Goal: Use online tool/utility: Utilize a website feature to perform a specific function

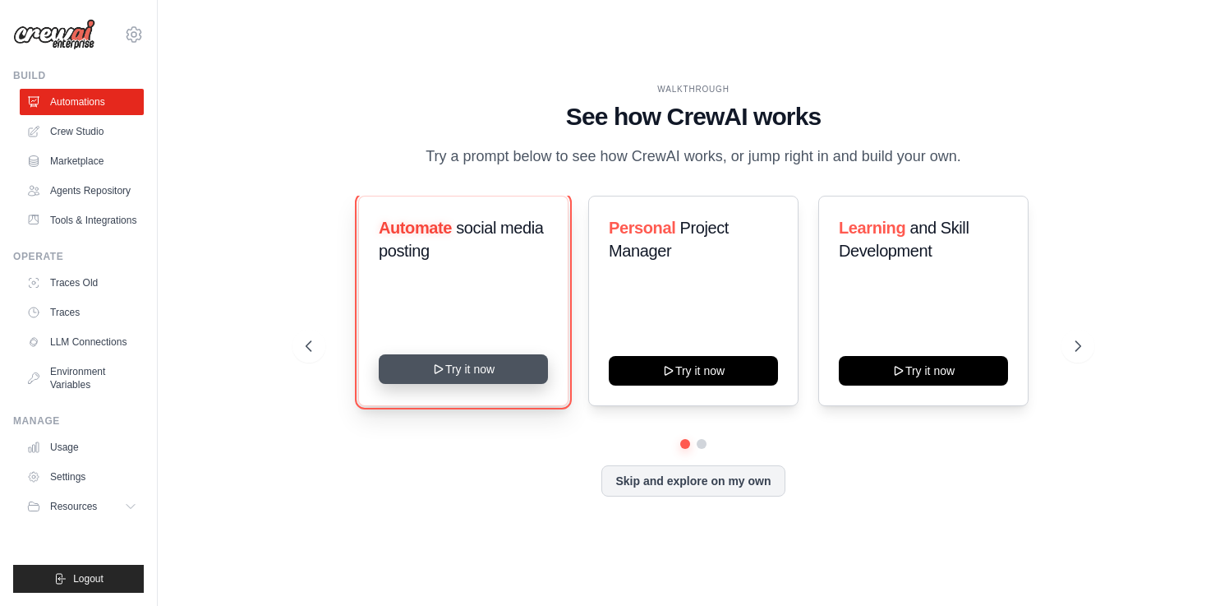
click at [488, 371] on button "Try it now" at bounding box center [463, 369] width 169 height 30
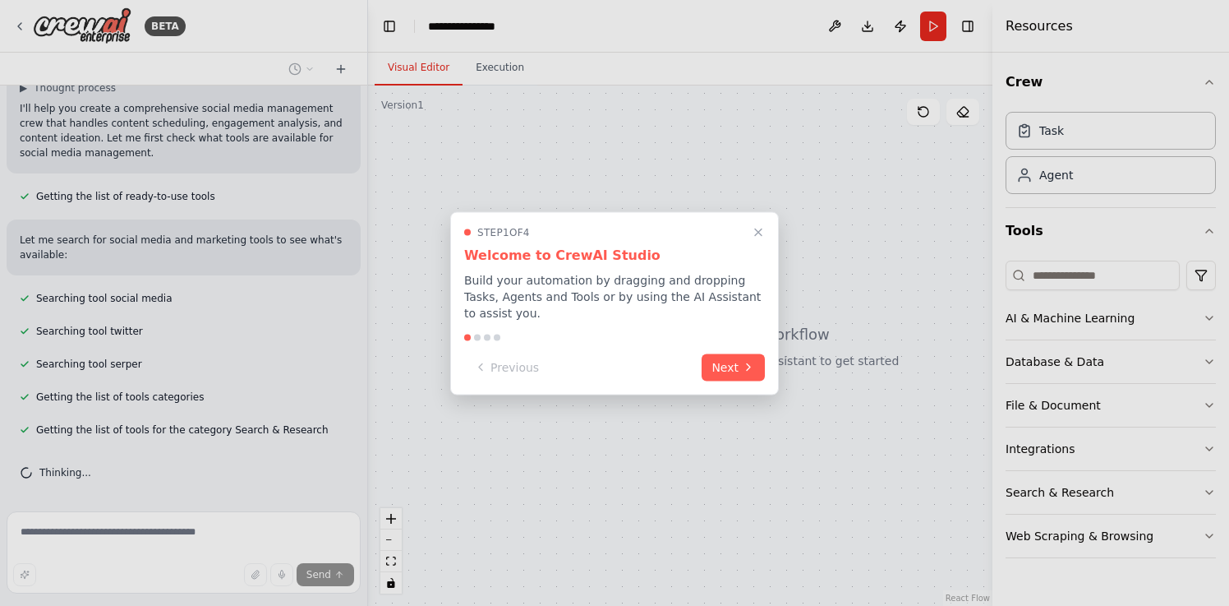
scroll to position [165, 0]
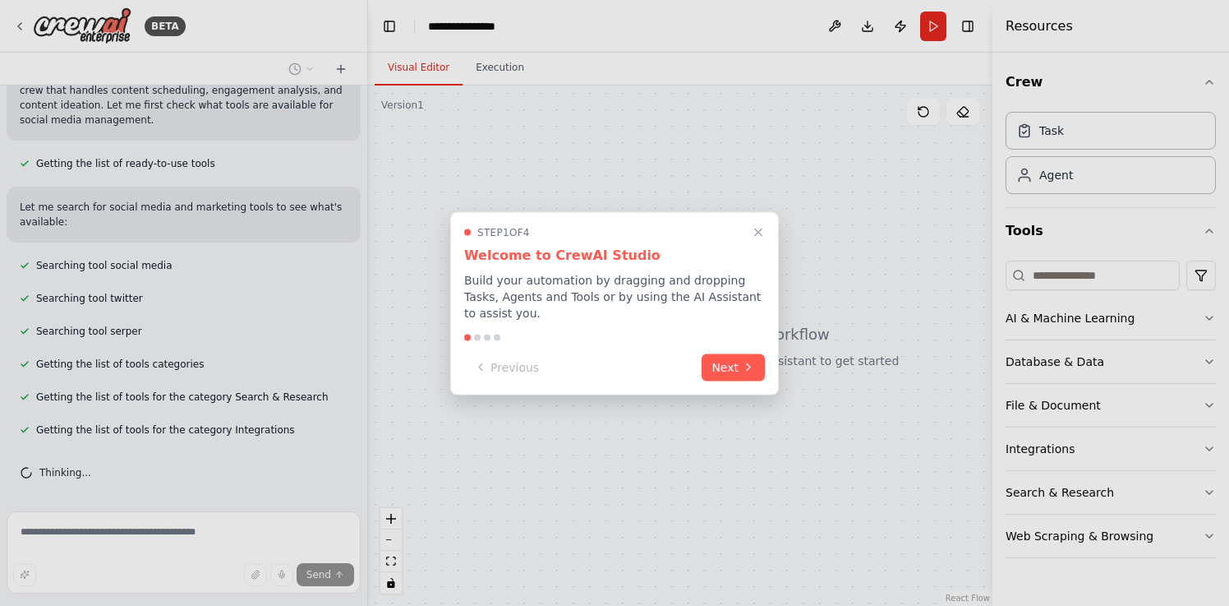
click at [479, 334] on div at bounding box center [614, 337] width 301 height 7
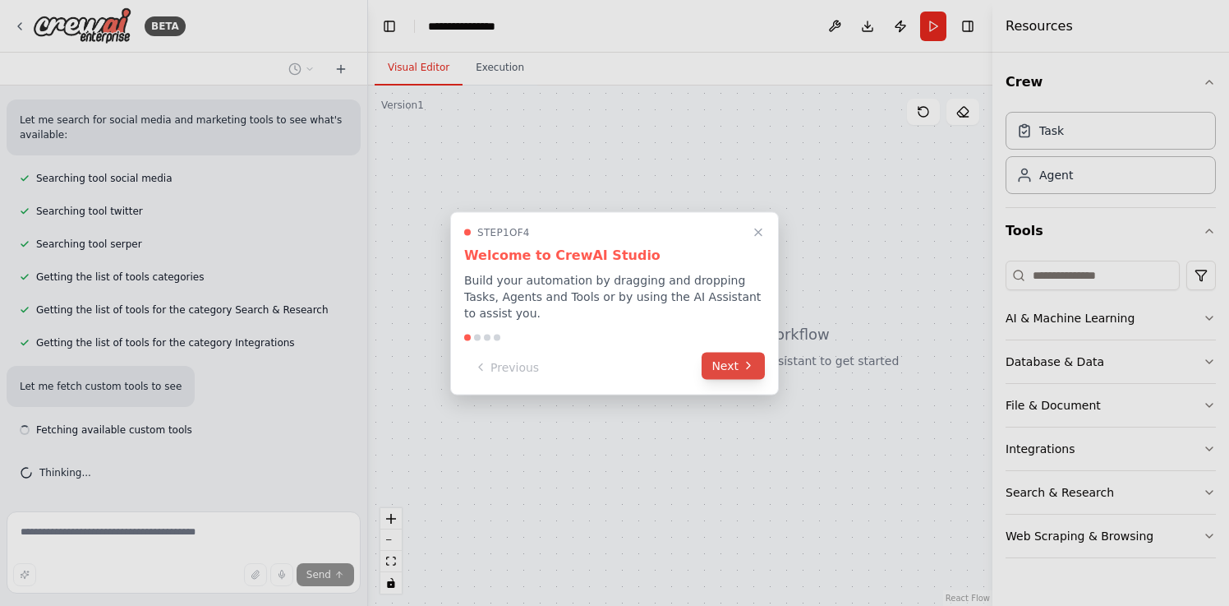
scroll to position [267, 0]
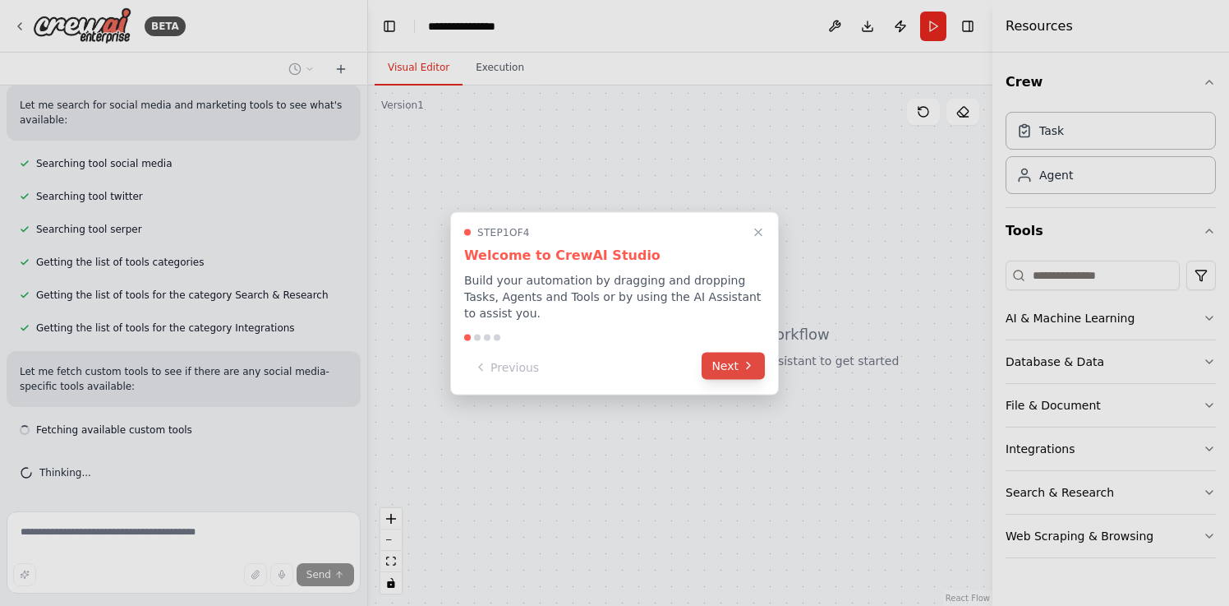
click at [745, 371] on button "Next" at bounding box center [733, 365] width 63 height 27
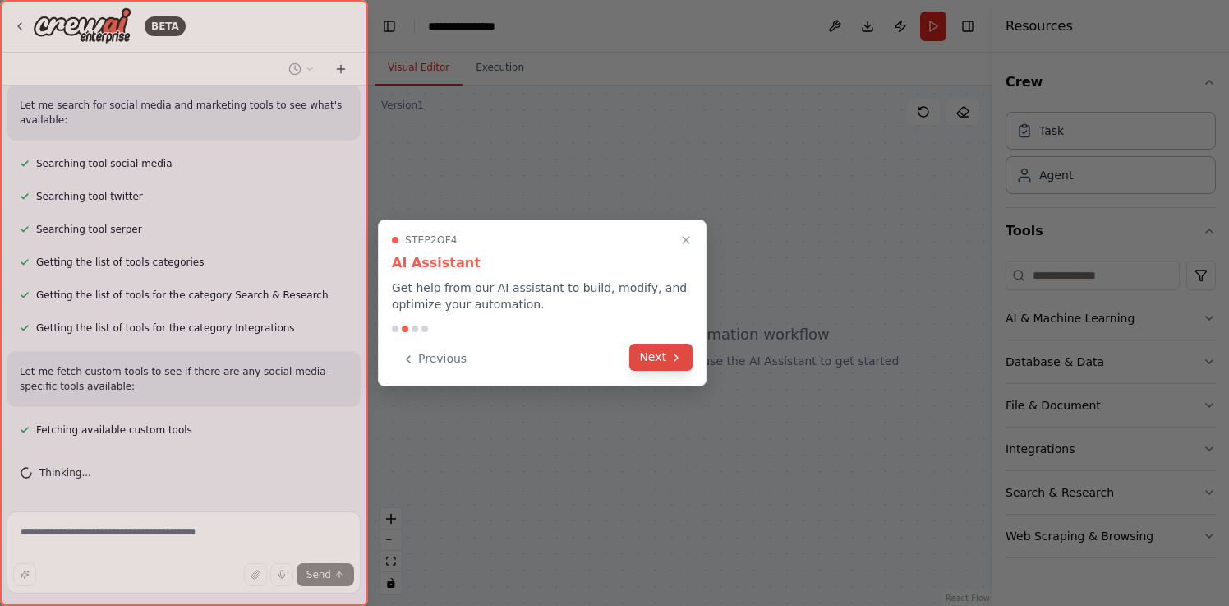
click at [669, 359] on button "Next" at bounding box center [660, 357] width 63 height 27
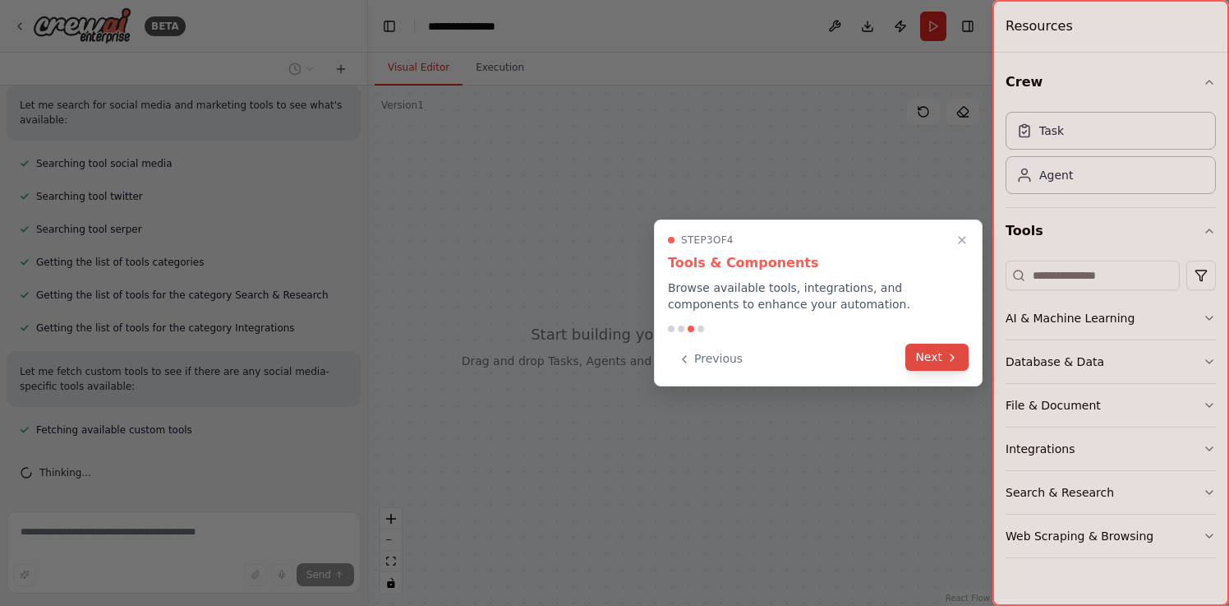
click at [943, 353] on button "Next" at bounding box center [937, 357] width 63 height 27
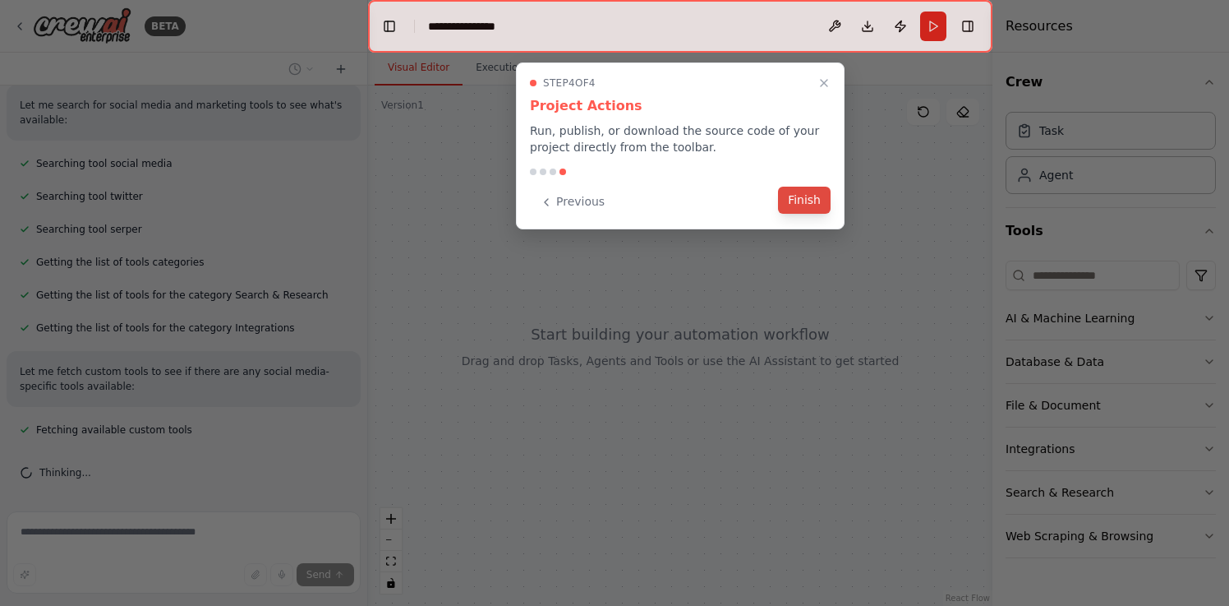
click at [800, 196] on button "Finish" at bounding box center [804, 200] width 53 height 27
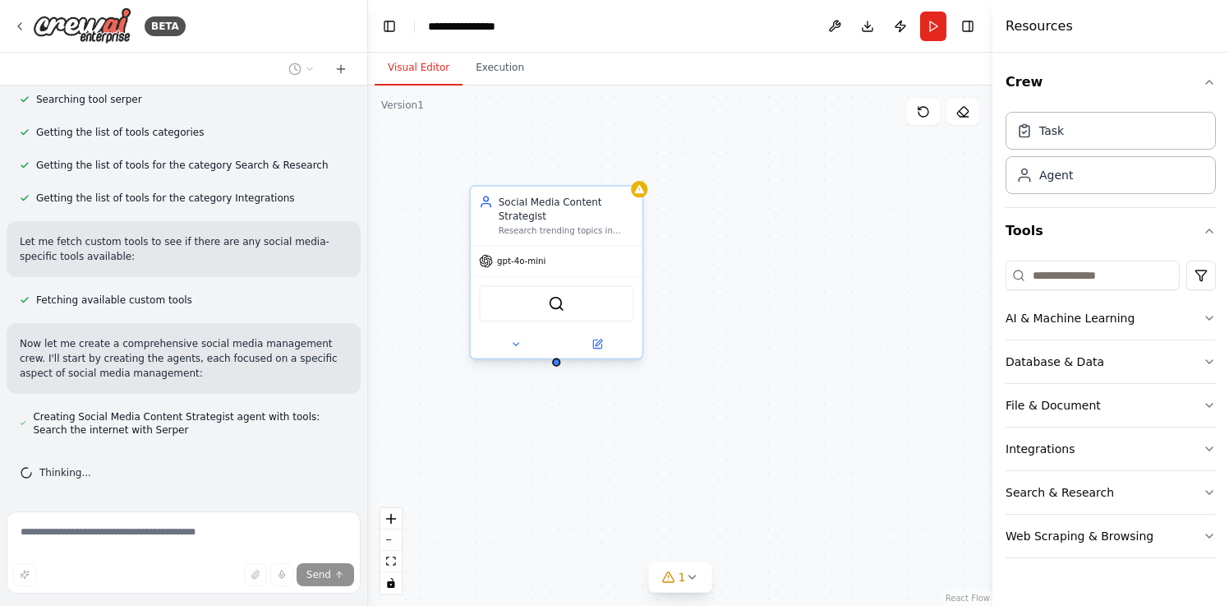
scroll to position [443, 0]
click at [552, 265] on div "gpt-4o-mini" at bounding box center [557, 261] width 172 height 30
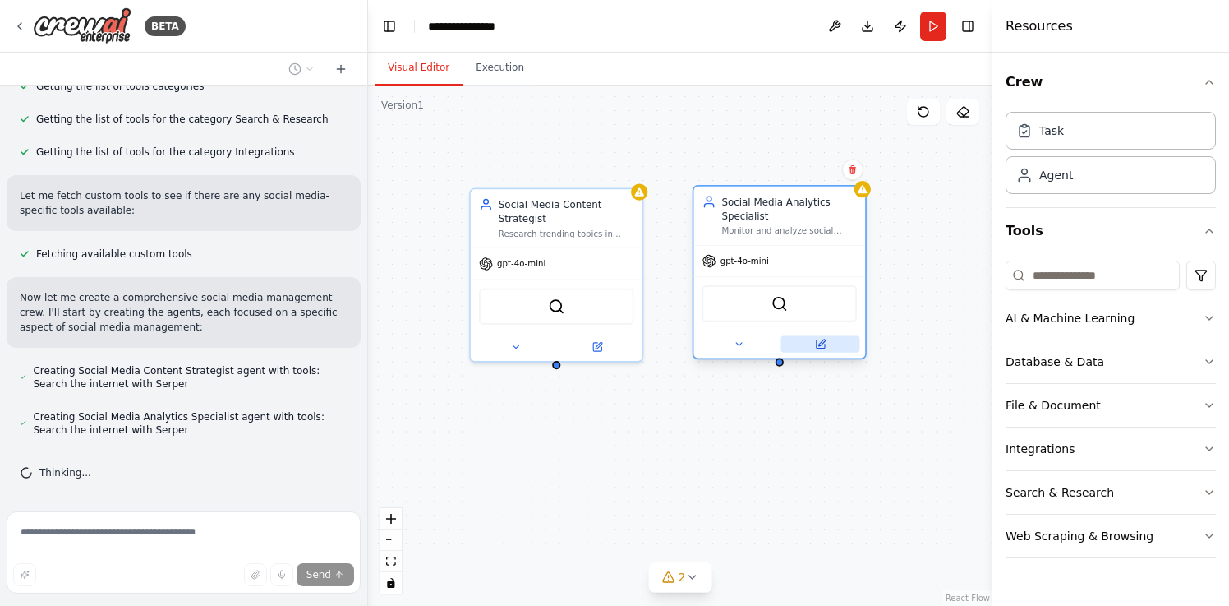
click at [821, 346] on icon at bounding box center [820, 343] width 8 height 8
click at [852, 173] on icon at bounding box center [853, 169] width 10 height 10
click at [796, 177] on button "Confirm" at bounding box center [806, 169] width 58 height 20
click at [811, 166] on button "Confirm" at bounding box center [806, 169] width 58 height 20
click at [809, 171] on button "Confirm" at bounding box center [807, 169] width 58 height 20
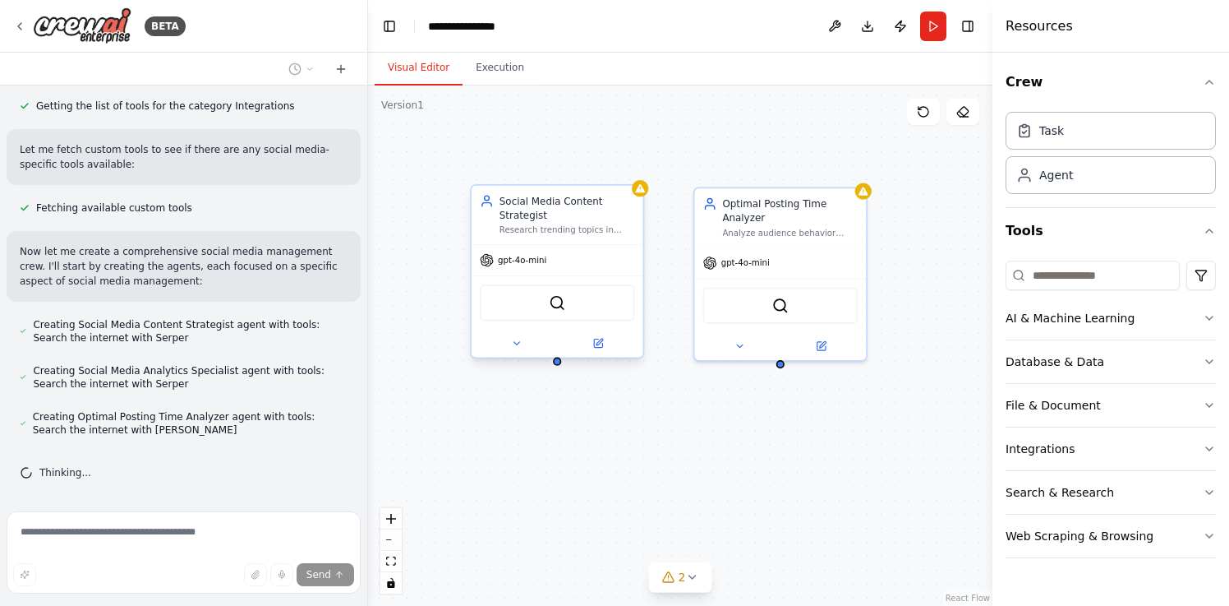
scroll to position [535, 0]
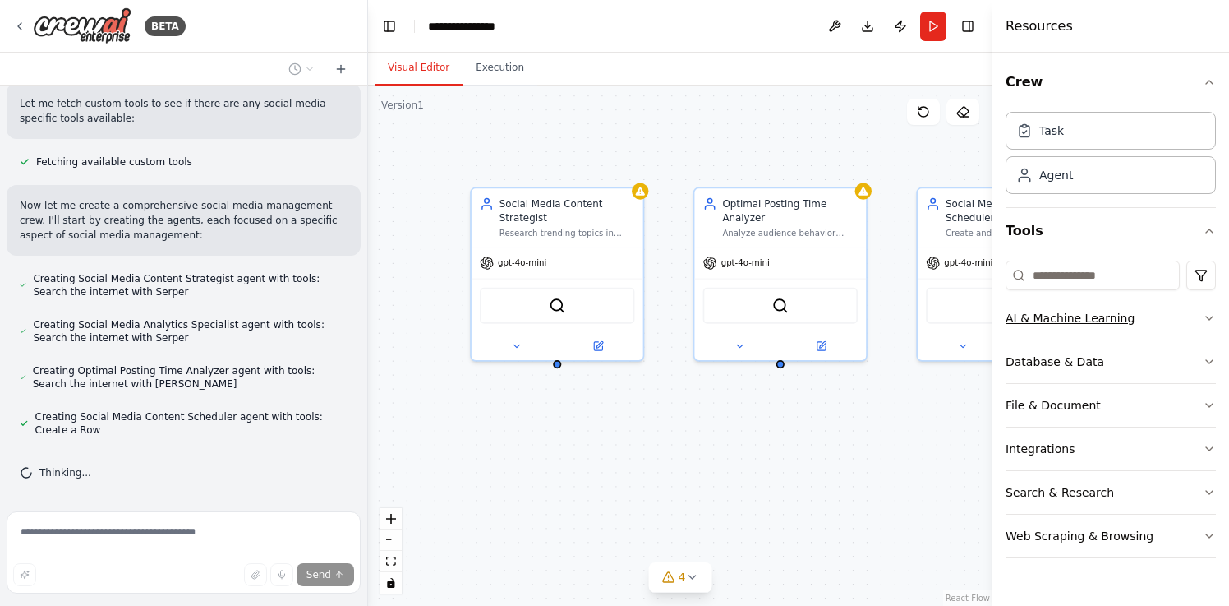
click at [1211, 317] on icon "button" at bounding box center [1209, 317] width 7 height 3
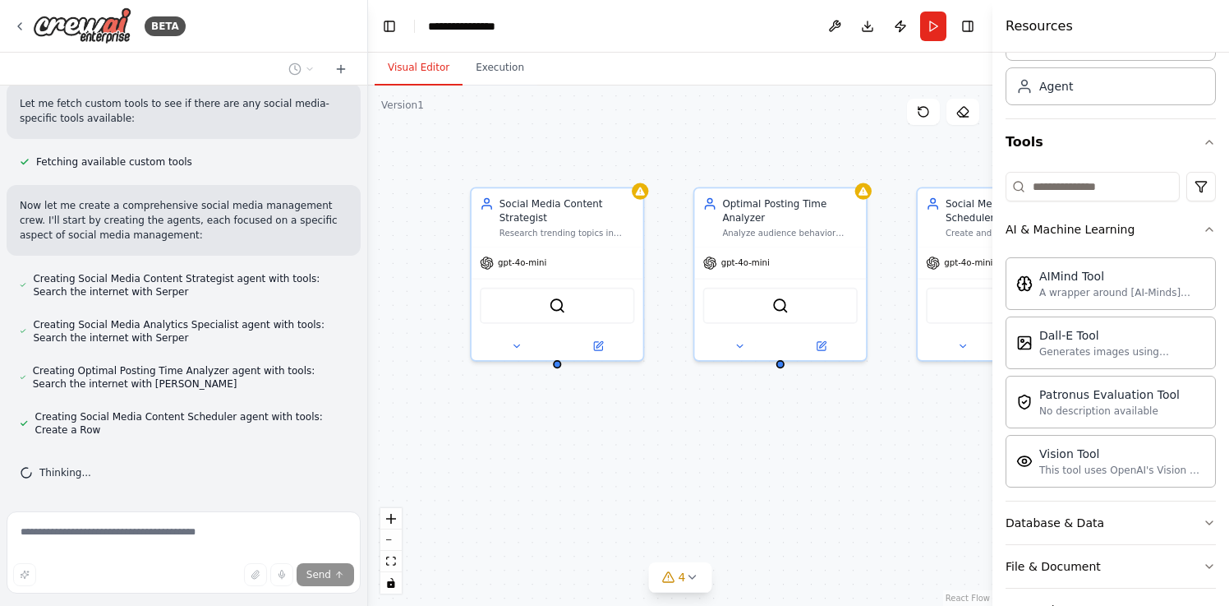
scroll to position [228, 0]
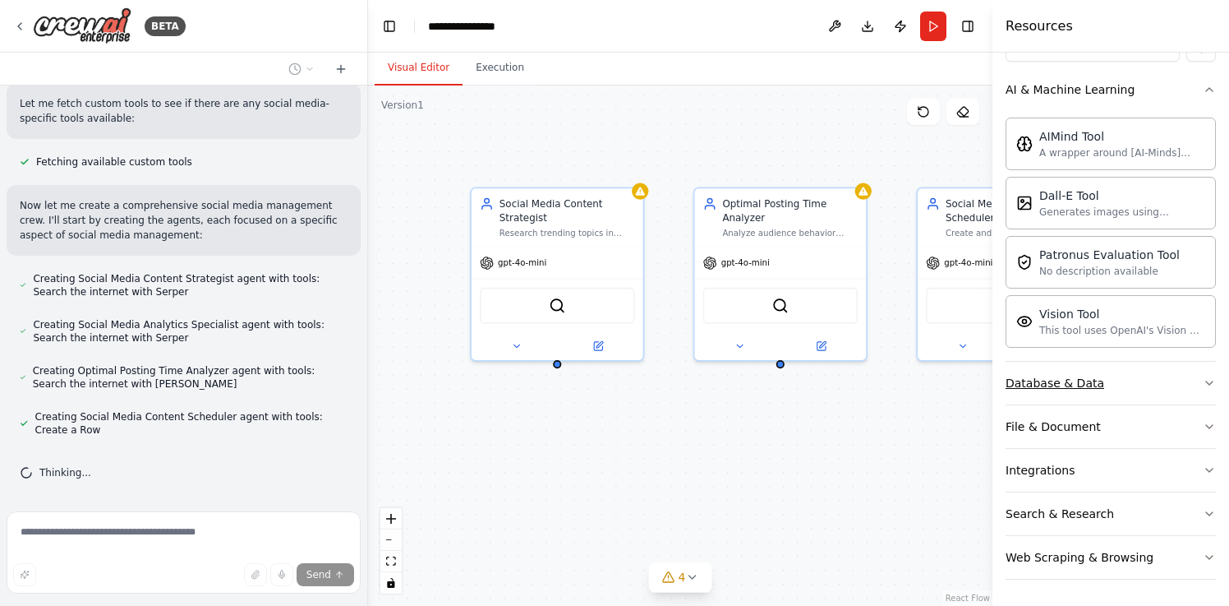
click at [1189, 384] on button "Database & Data" at bounding box center [1111, 383] width 210 height 43
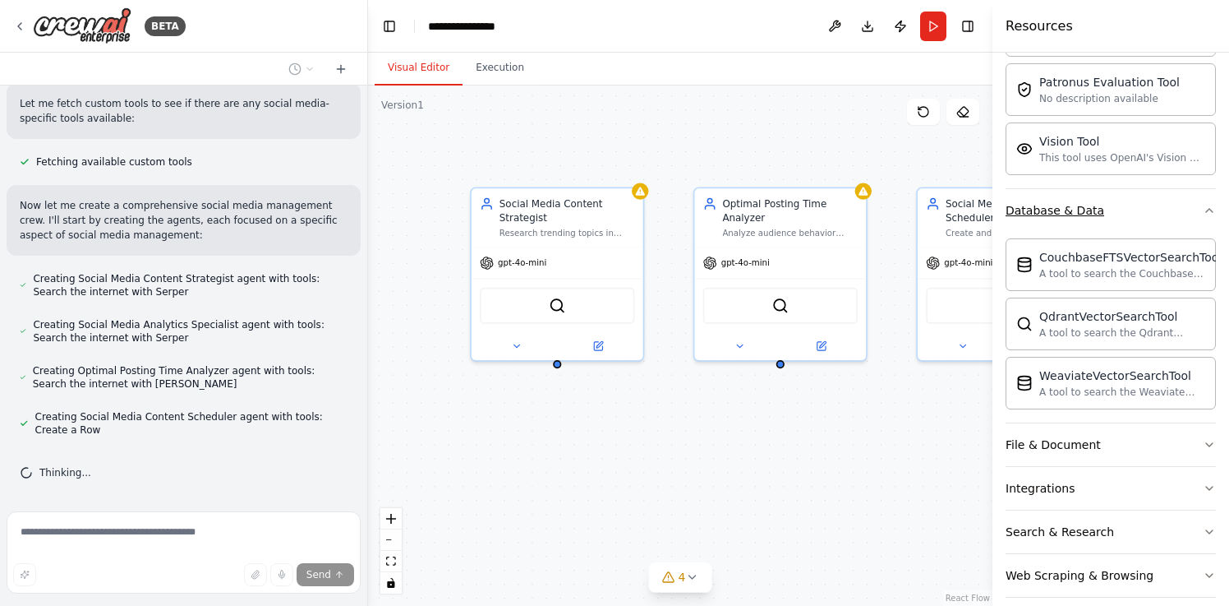
scroll to position [408, 0]
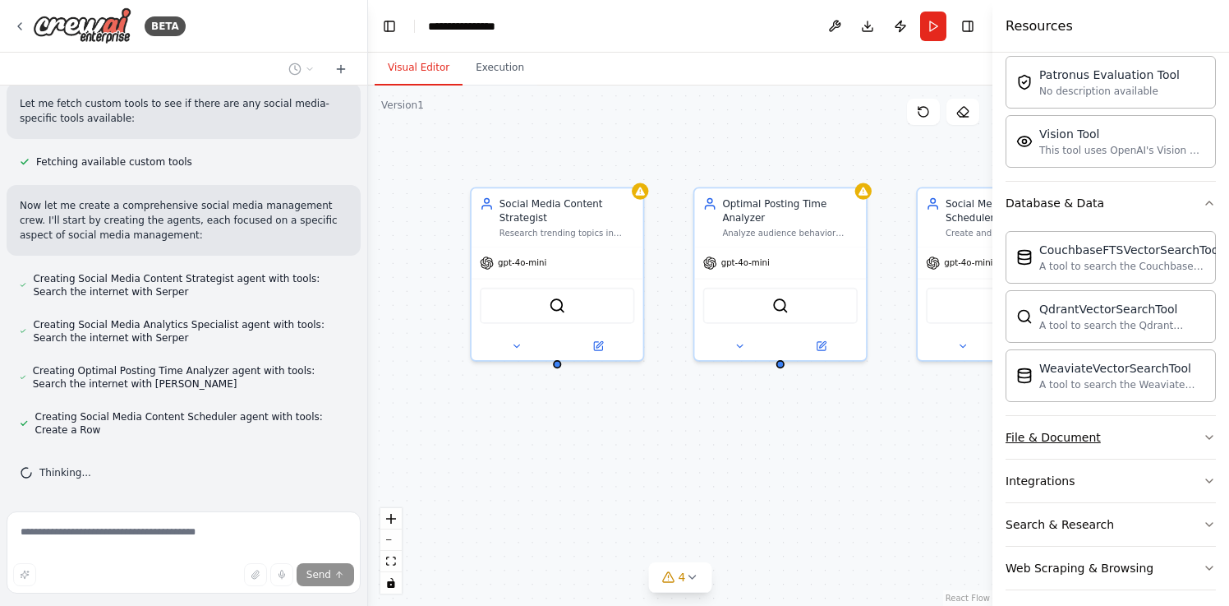
click at [1183, 428] on button "File & Document" at bounding box center [1111, 437] width 210 height 43
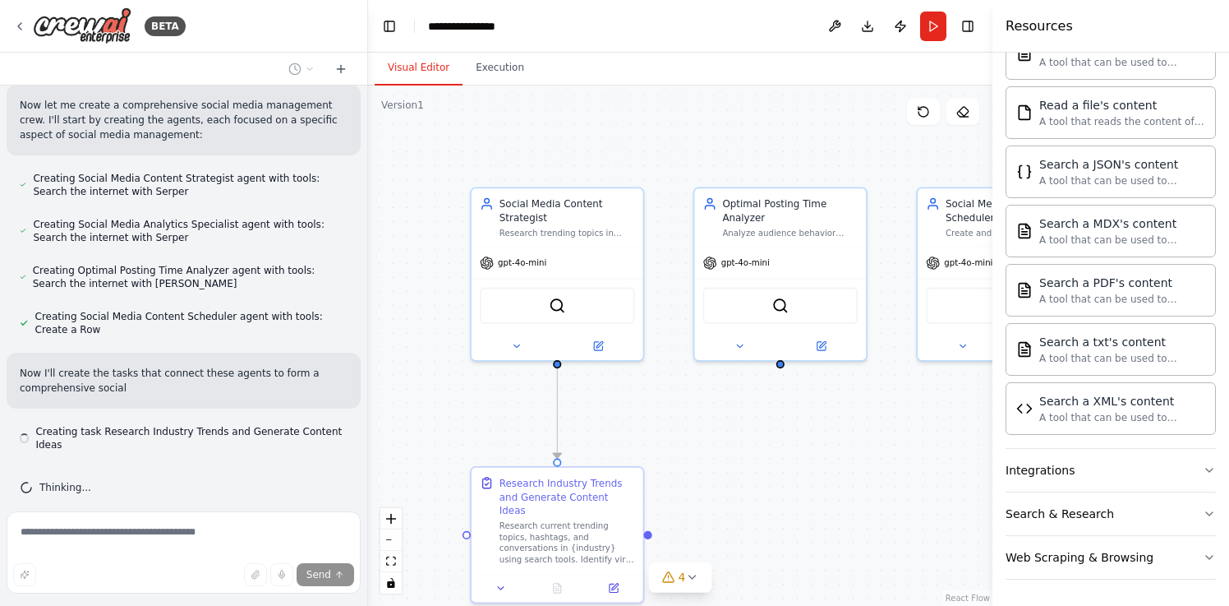
scroll to position [650, 0]
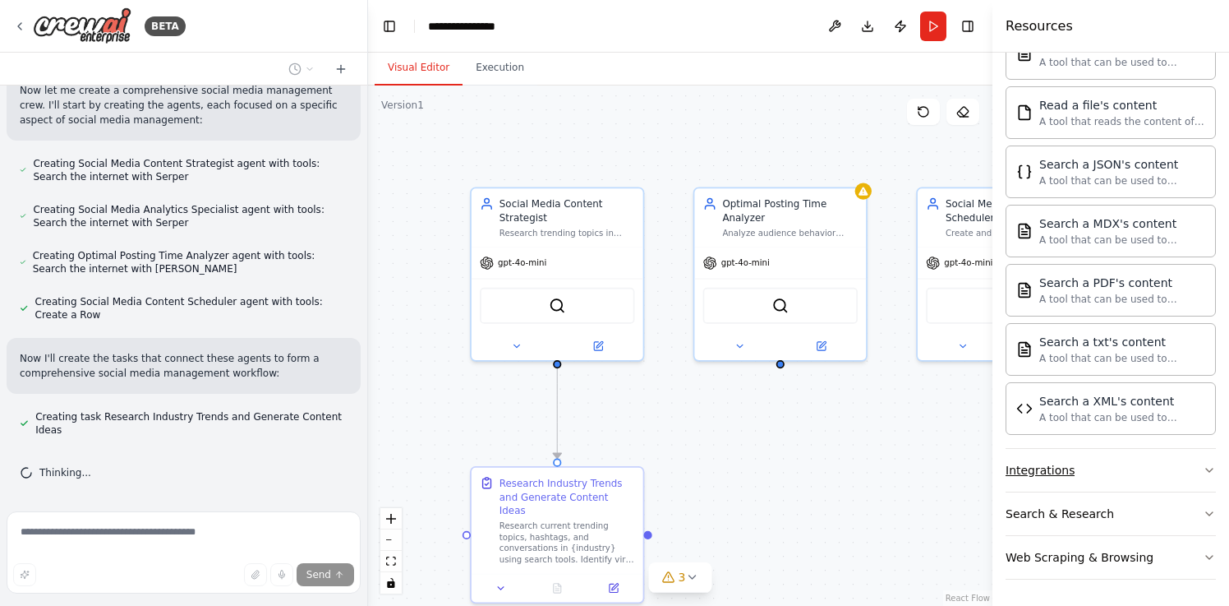
click at [1180, 468] on button "Integrations" at bounding box center [1111, 470] width 210 height 43
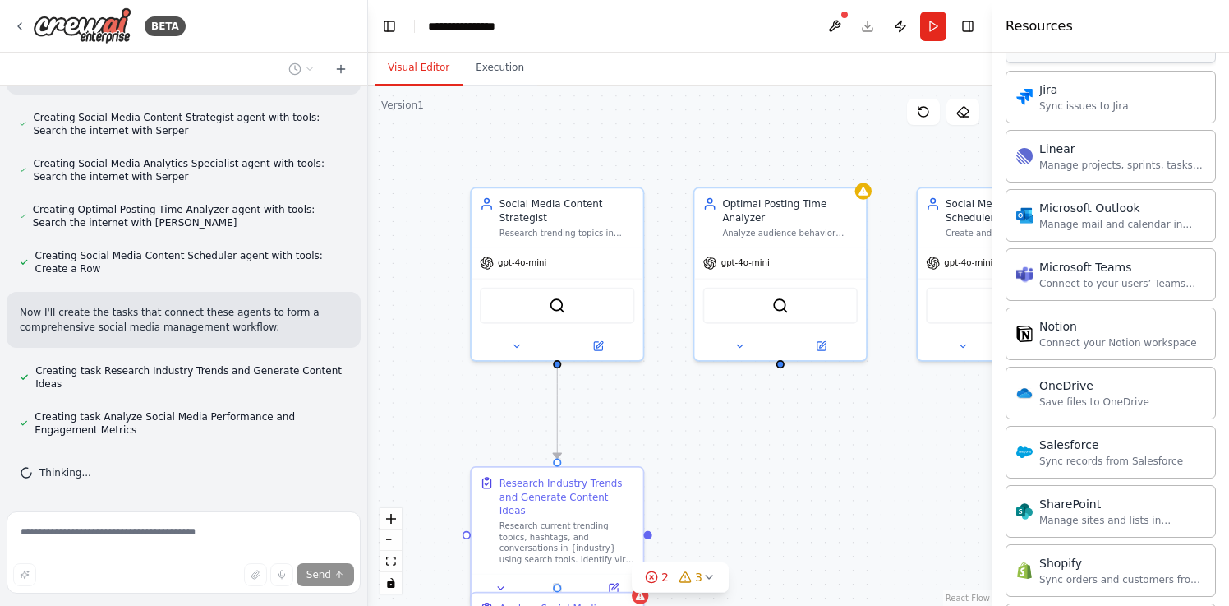
scroll to position [2221, 0]
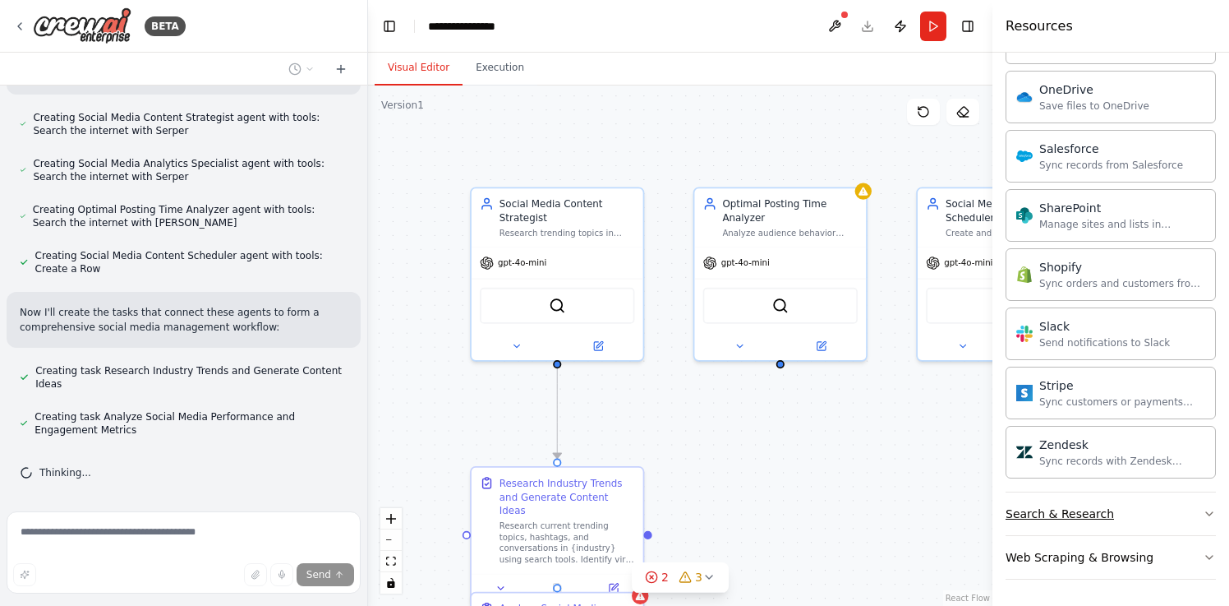
click at [1169, 512] on button "Search & Research" at bounding box center [1111, 513] width 210 height 43
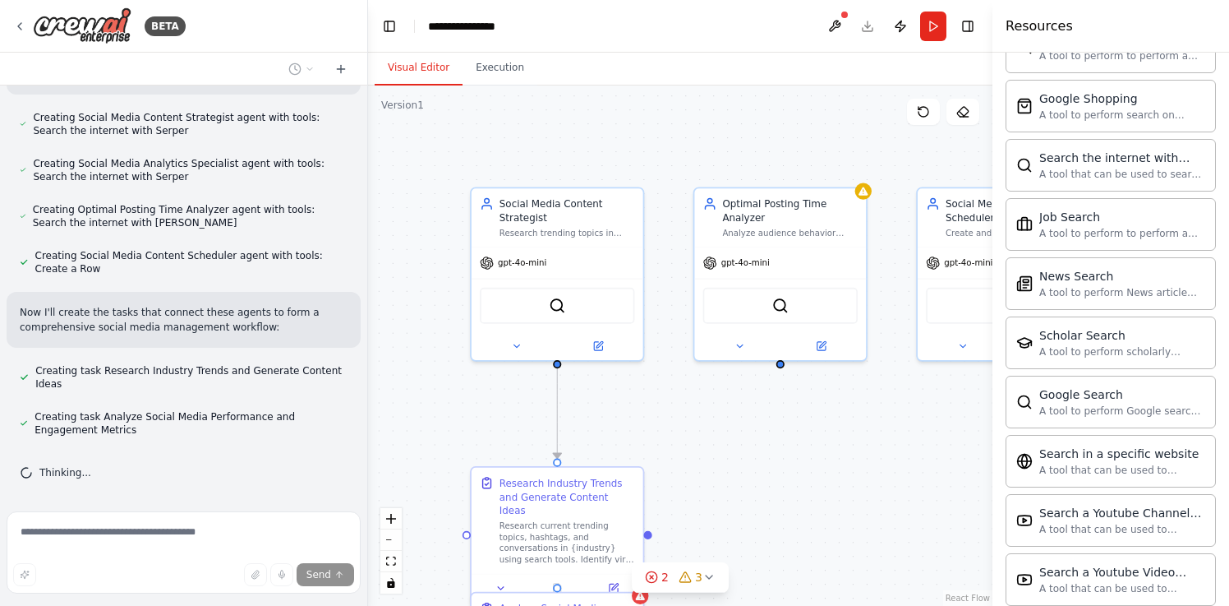
scroll to position [3062, 0]
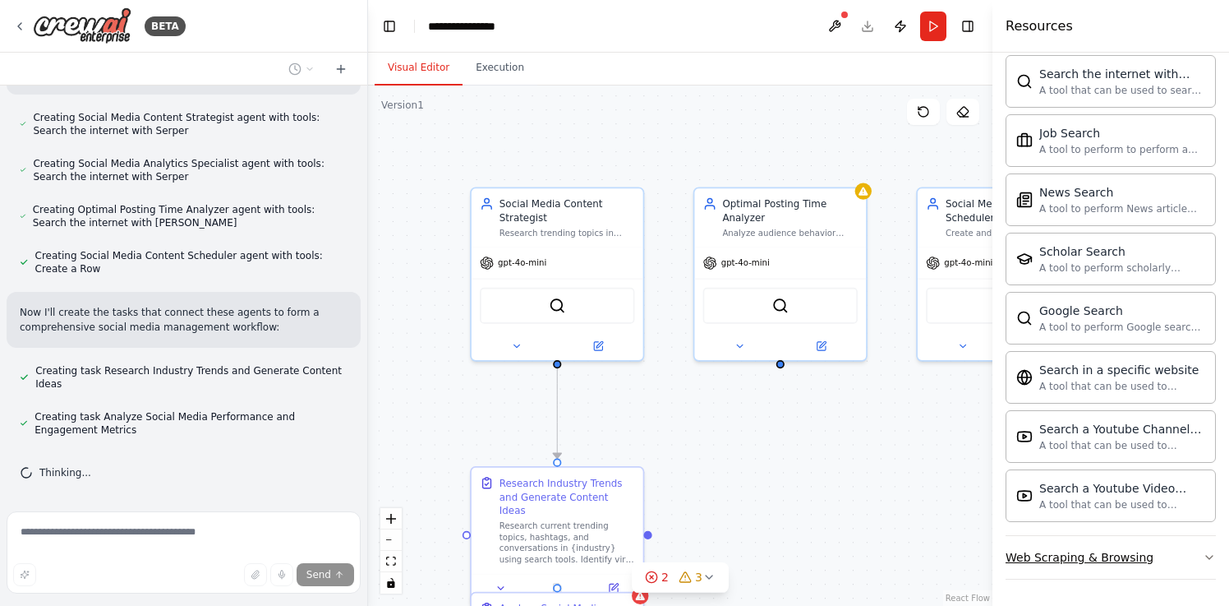
click at [1155, 570] on button "Web Scraping & Browsing" at bounding box center [1111, 557] width 210 height 43
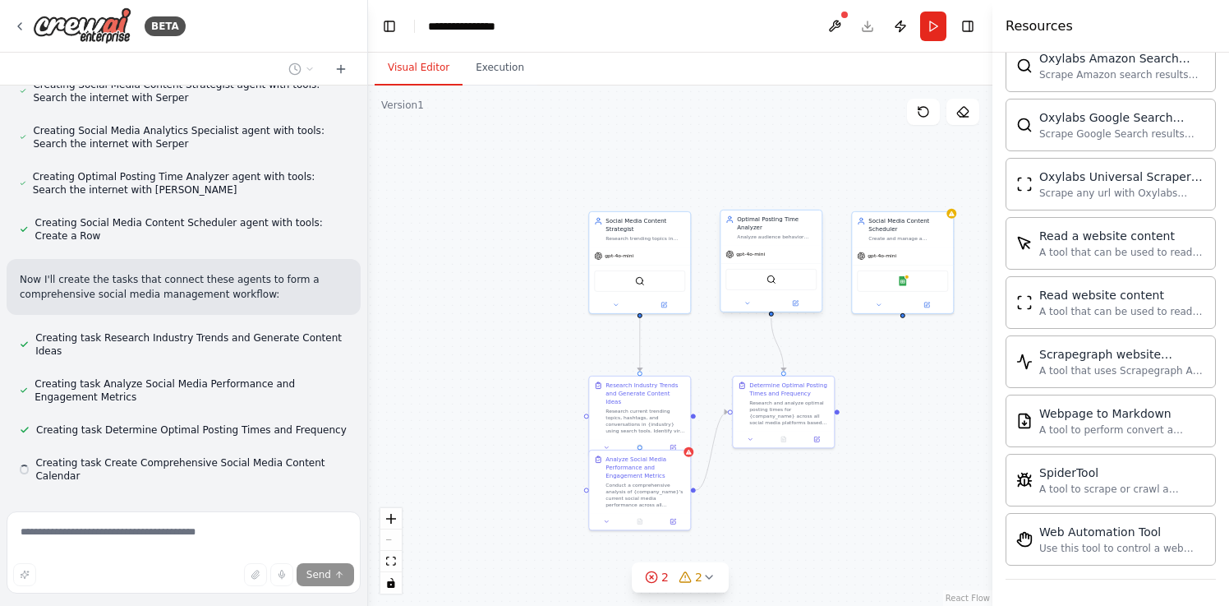
scroll to position [775, 0]
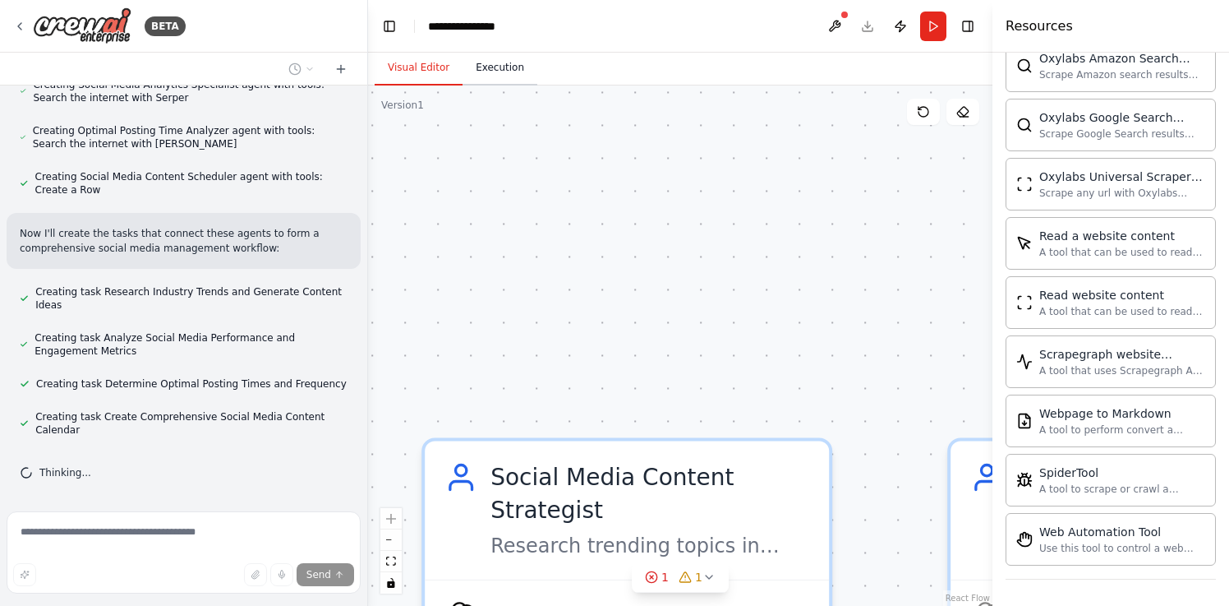
click at [506, 61] on button "Execution" at bounding box center [500, 68] width 75 height 35
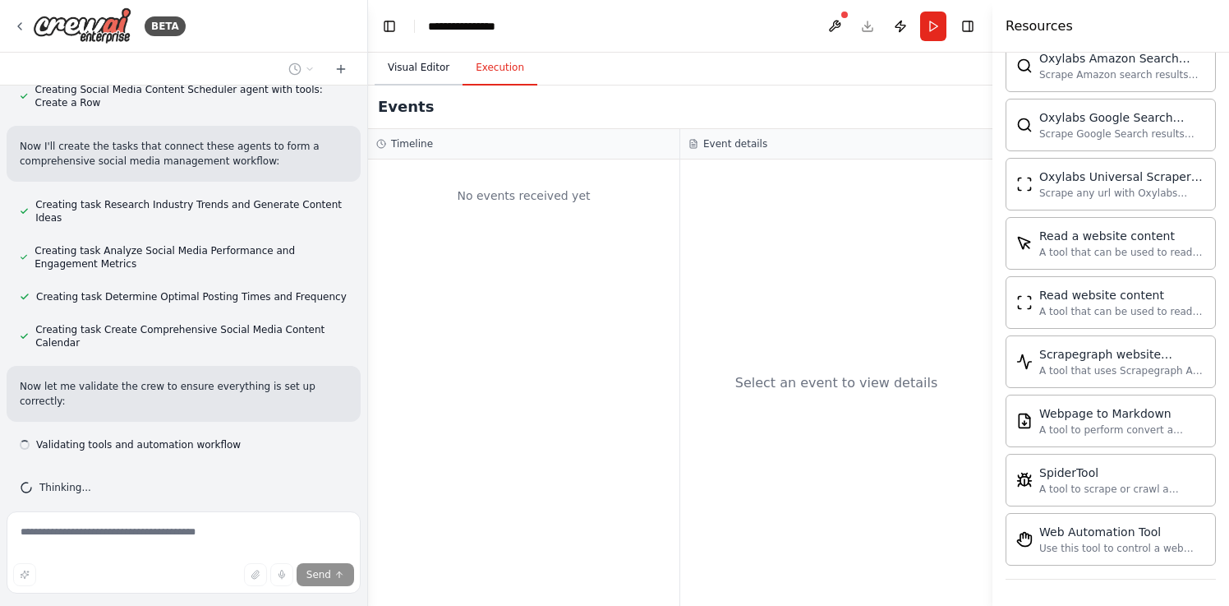
scroll to position [877, 0]
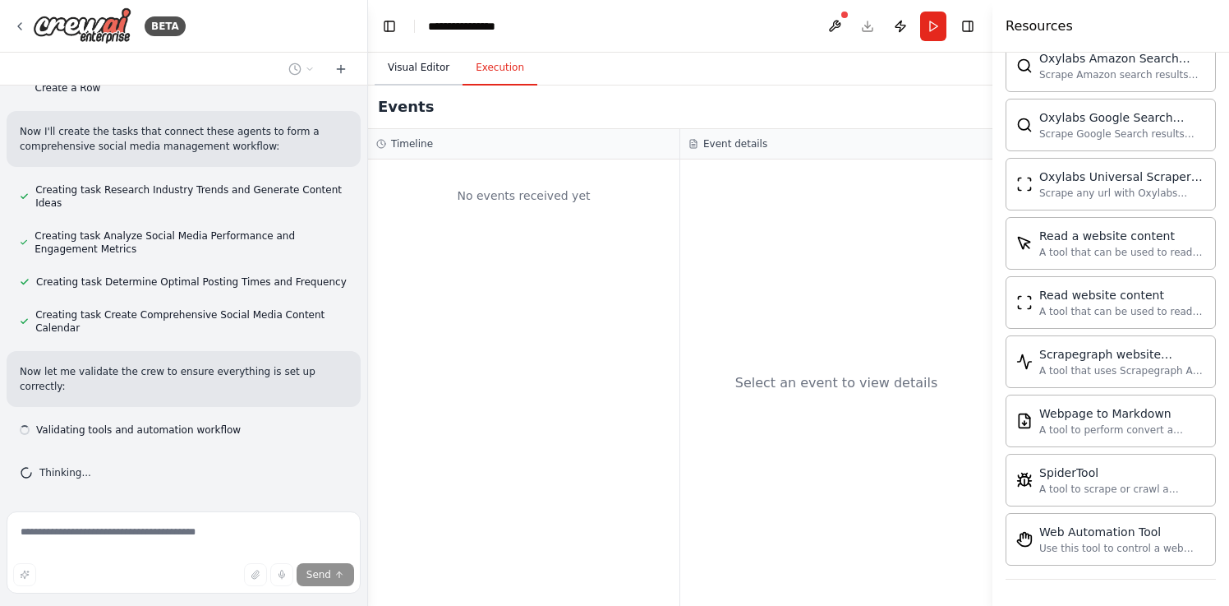
click at [425, 62] on button "Visual Editor" at bounding box center [419, 68] width 88 height 35
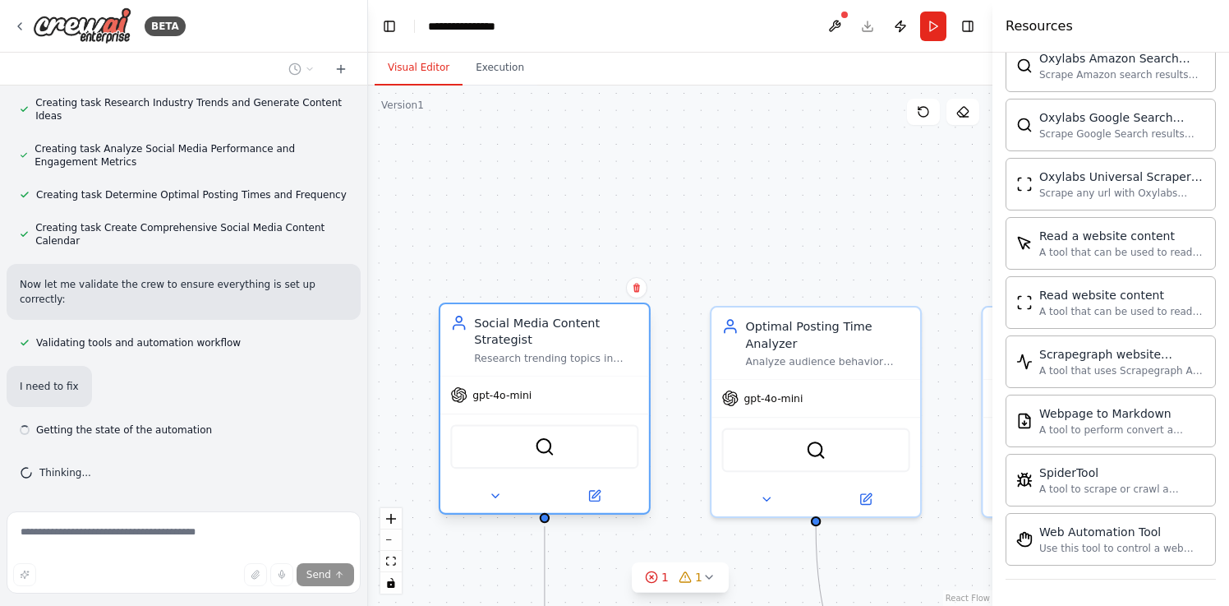
click at [526, 368] on div "Social Media Content Strategist Research trending topics in {industry} and gene…" at bounding box center [544, 339] width 209 height 71
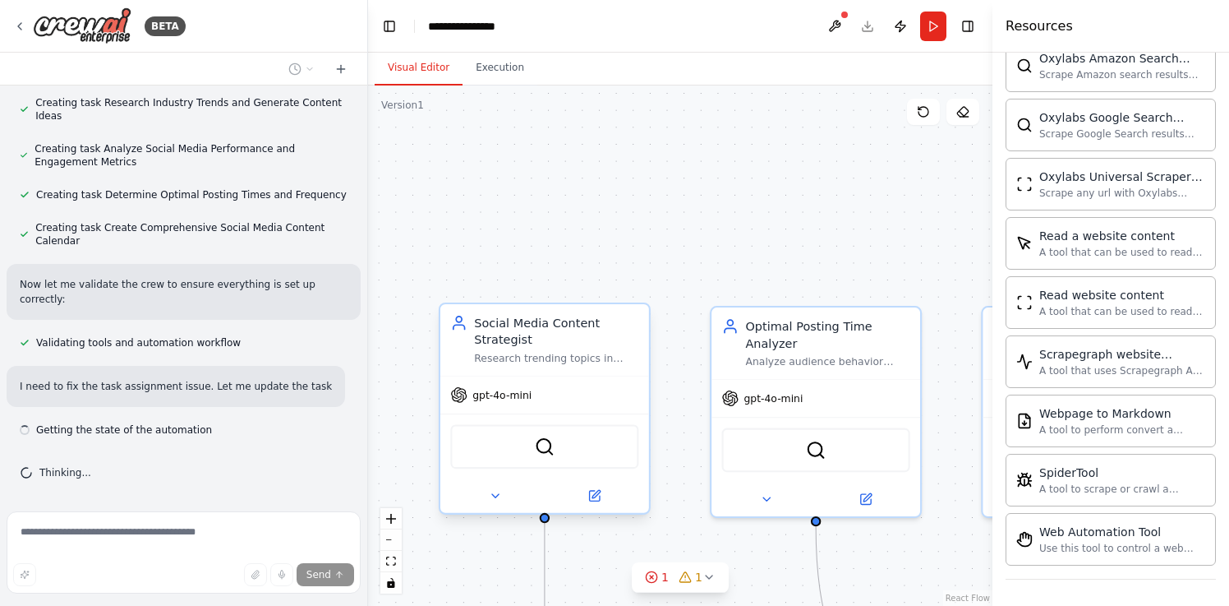
scroll to position [979, 0]
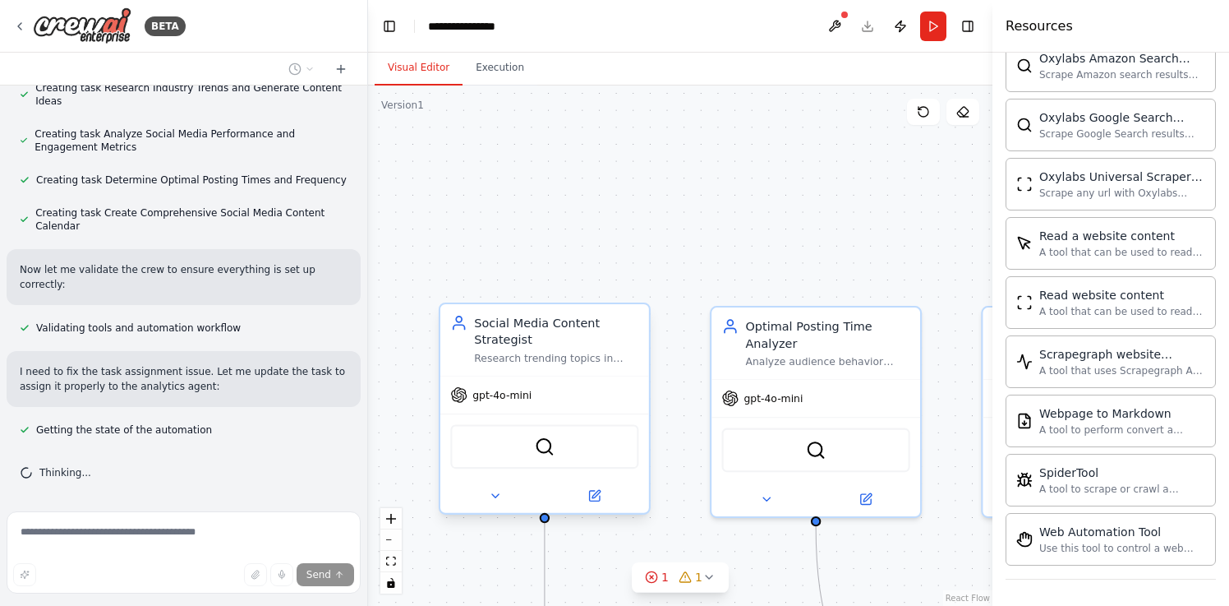
click at [524, 341] on div "Social Media Content Strategist" at bounding box center [556, 331] width 164 height 34
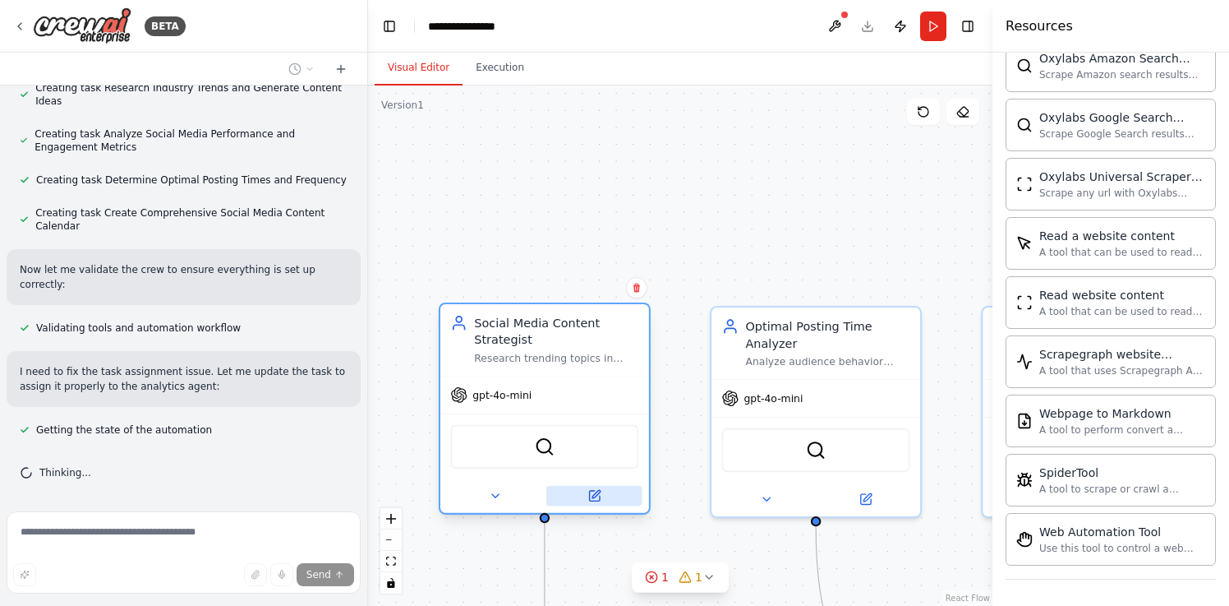
click at [600, 500] on icon at bounding box center [595, 496] width 14 height 14
click at [487, 492] on button at bounding box center [495, 496] width 96 height 21
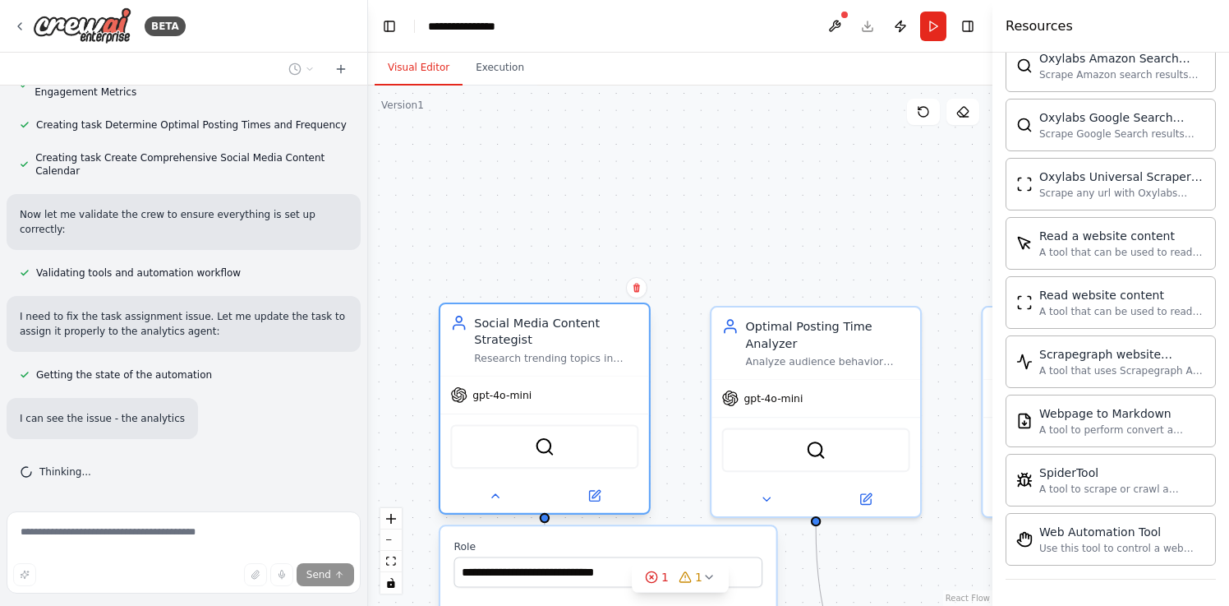
scroll to position [1094, 0]
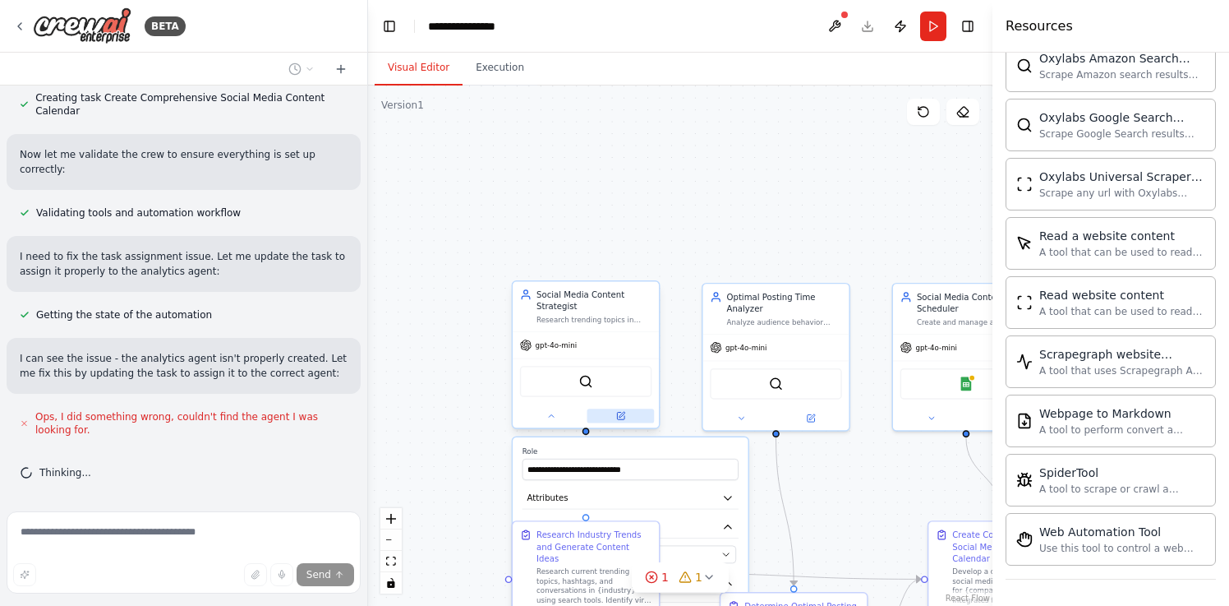
click at [618, 422] on button at bounding box center [621, 415] width 67 height 14
click at [679, 527] on button "Model" at bounding box center [631, 527] width 216 height 22
click at [666, 537] on button "Model" at bounding box center [631, 527] width 216 height 22
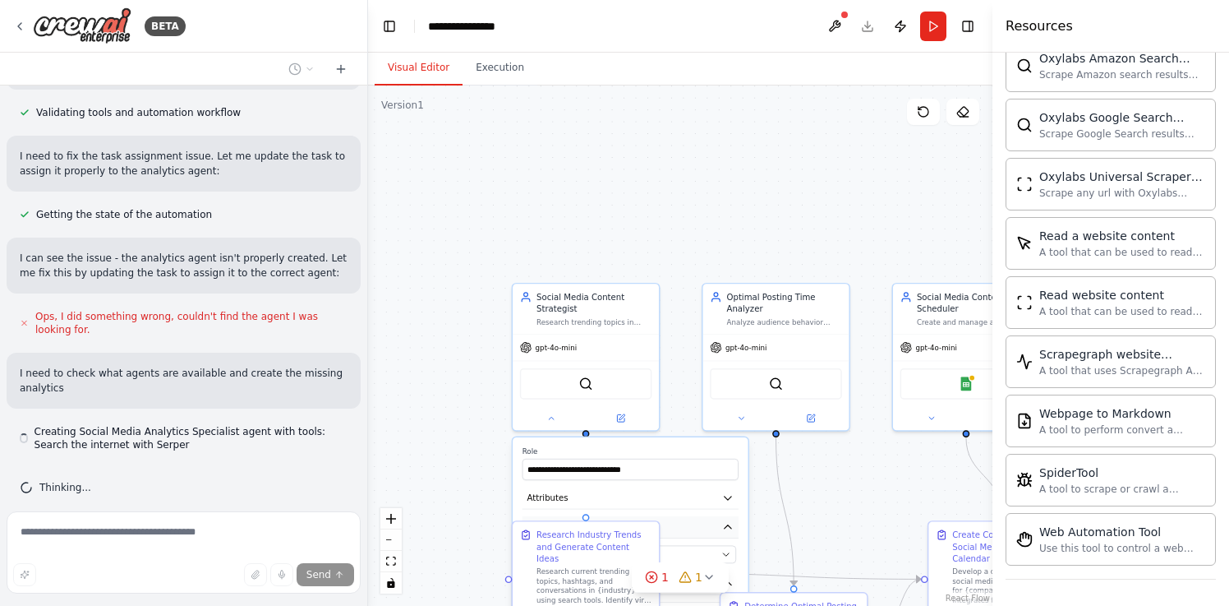
scroll to position [1209, 0]
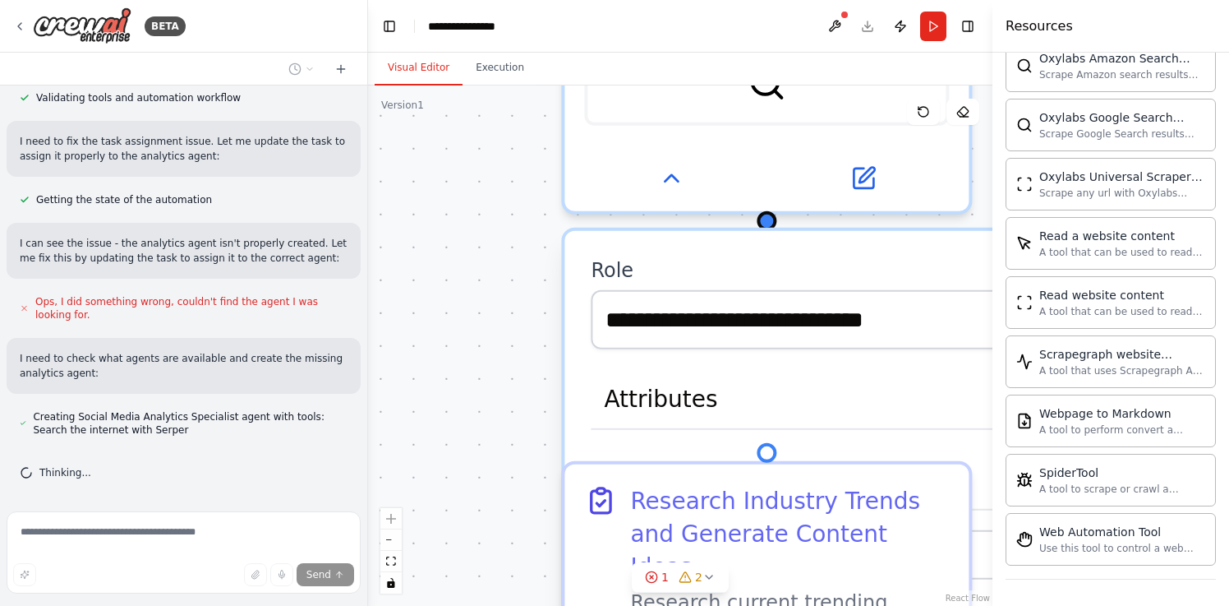
drag, startPoint x: 477, startPoint y: 417, endPoint x: 344, endPoint y: 30, distance: 408.3
click at [344, 30] on div "BETA Create a crew that schedules and publishes social media content across mul…" at bounding box center [614, 303] width 1229 height 606
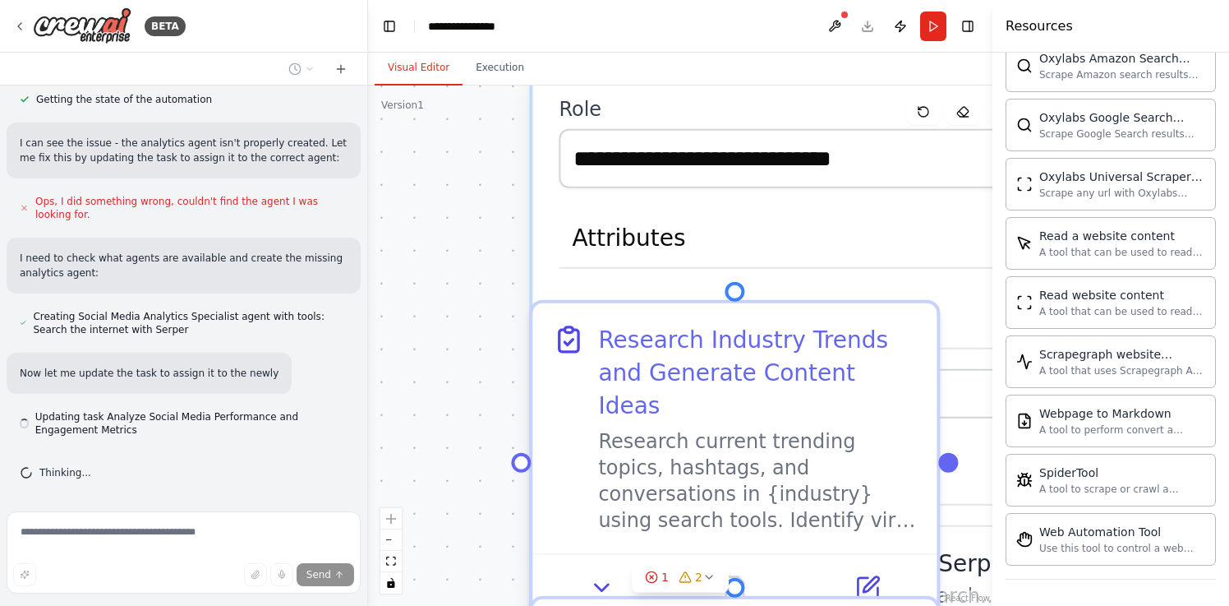
scroll to position [1324, 0]
drag, startPoint x: 436, startPoint y: 285, endPoint x: 379, endPoint y: 160, distance: 137.5
click at [380, 161] on div ".deletable-edge-delete-btn { width: 20px; height: 20px; border: 0px solid #ffff…" at bounding box center [680, 345] width 625 height 520
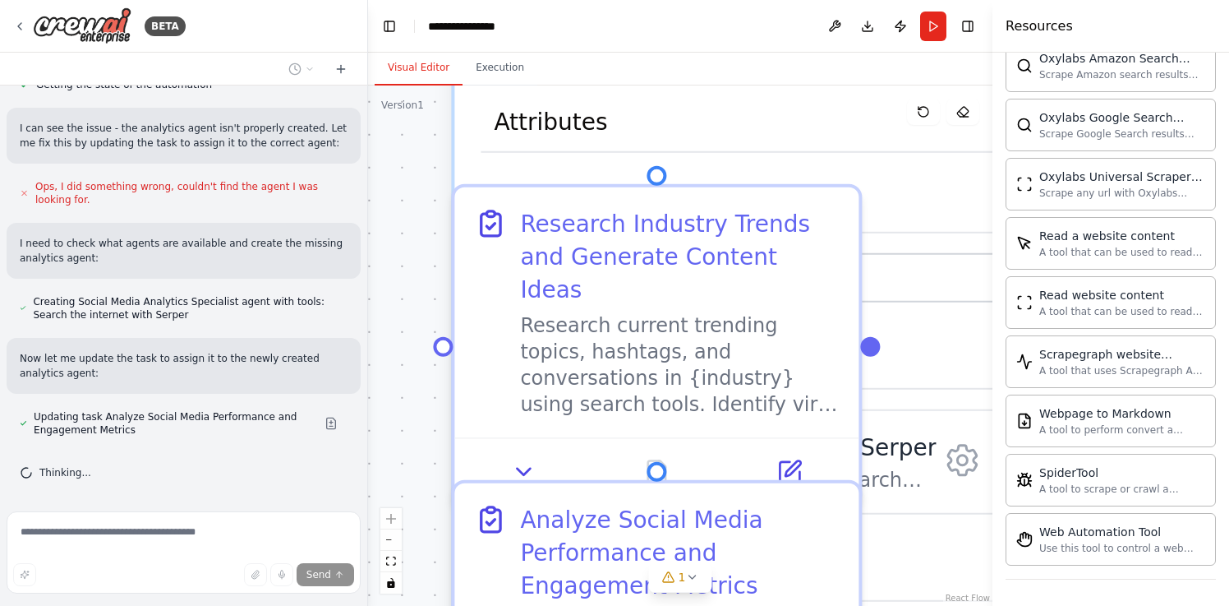
drag, startPoint x: 455, startPoint y: 307, endPoint x: 417, endPoint y: 245, distance: 72.3
click at [417, 245] on div ".deletable-edge-delete-btn { width: 20px; height: 20px; border: 0px solid #ffff…" at bounding box center [680, 345] width 625 height 520
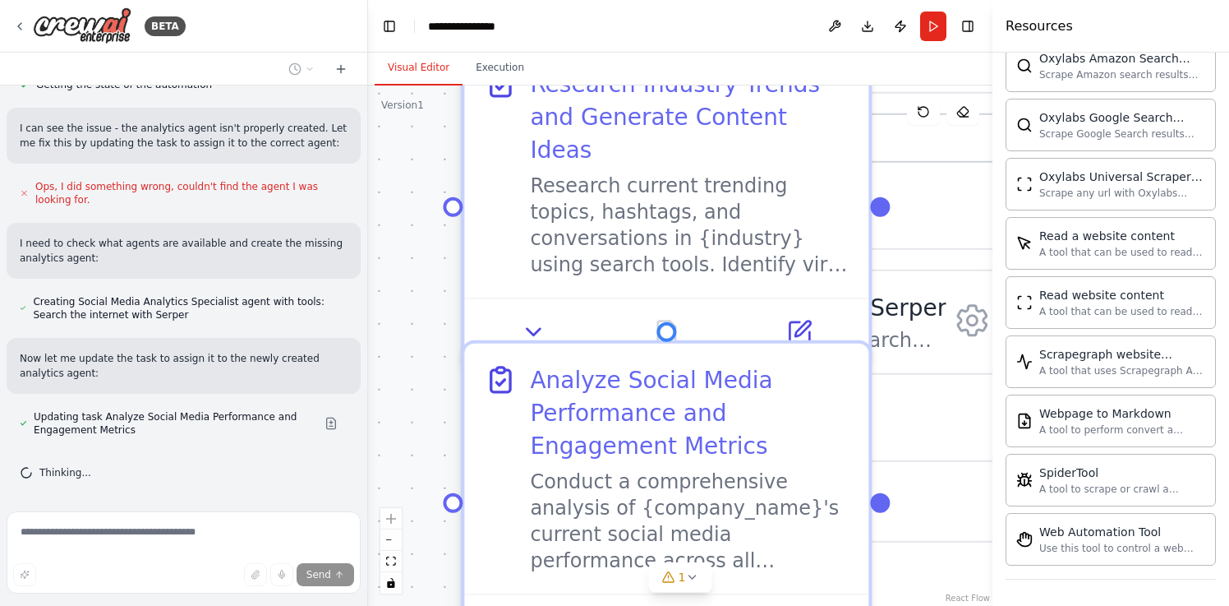
drag, startPoint x: 394, startPoint y: 390, endPoint x: 427, endPoint y: 241, distance: 152.3
click at [410, 253] on div ".deletable-edge-delete-btn { width: 20px; height: 20px; border: 0px solid #ffff…" at bounding box center [680, 345] width 625 height 520
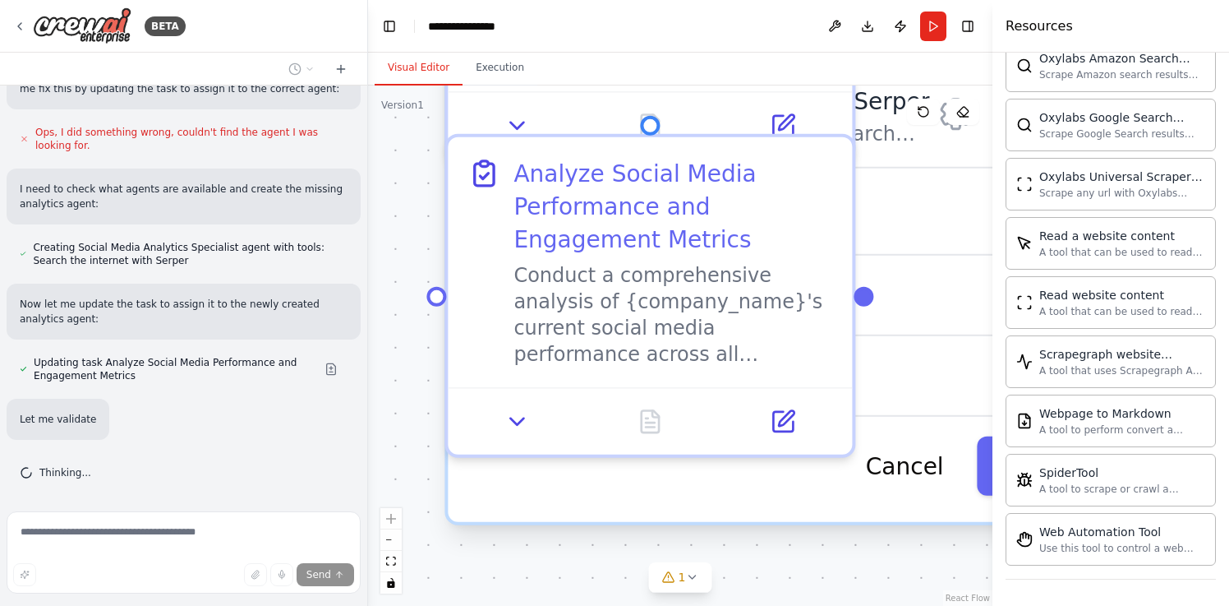
drag, startPoint x: 422, startPoint y: 339, endPoint x: 399, endPoint y: 153, distance: 187.0
click at [400, 152] on div ".deletable-edge-delete-btn { width: 20px; height: 20px; border: 0px solid #ffff…" at bounding box center [680, 345] width 625 height 520
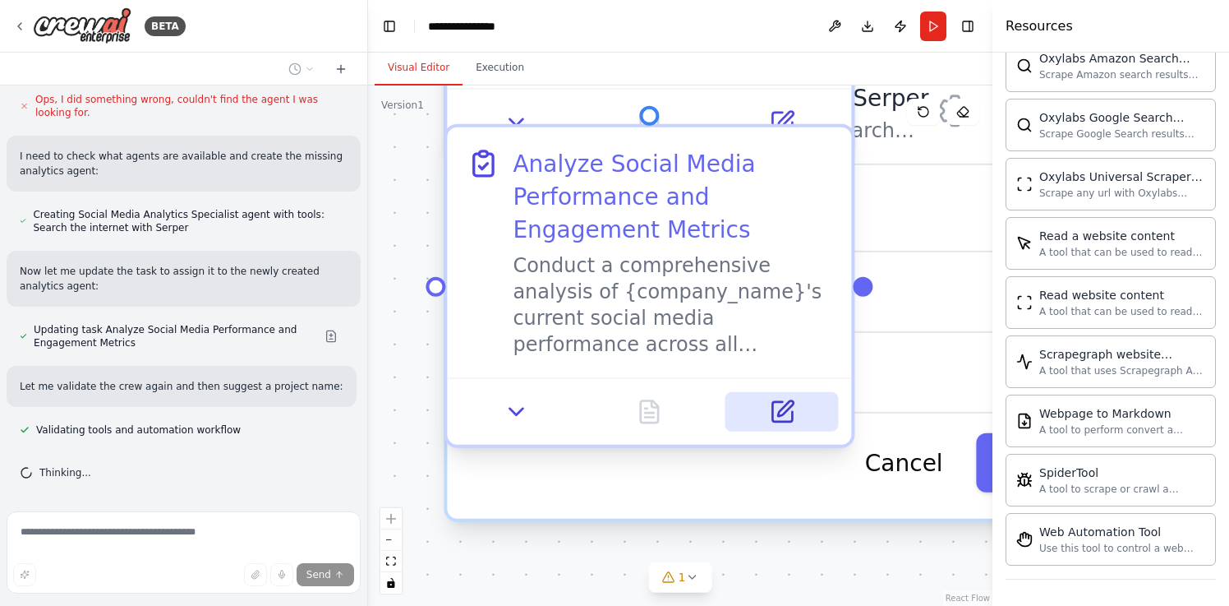
click at [775, 407] on icon at bounding box center [782, 412] width 20 height 20
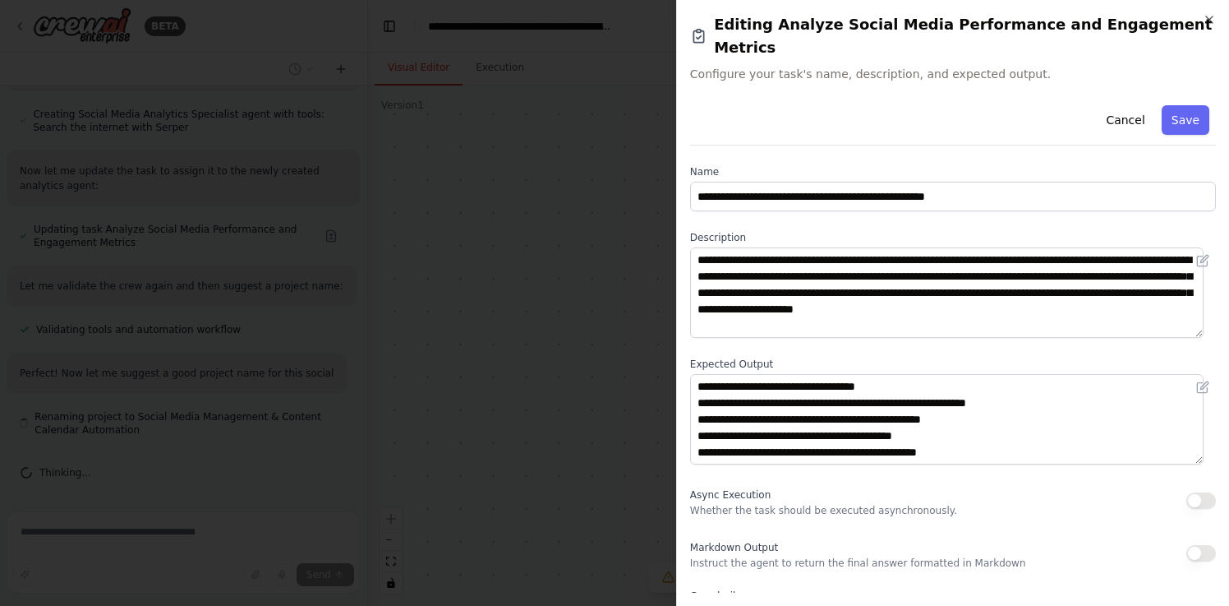
scroll to position [1526, 0]
